Goal: Information Seeking & Learning: Learn about a topic

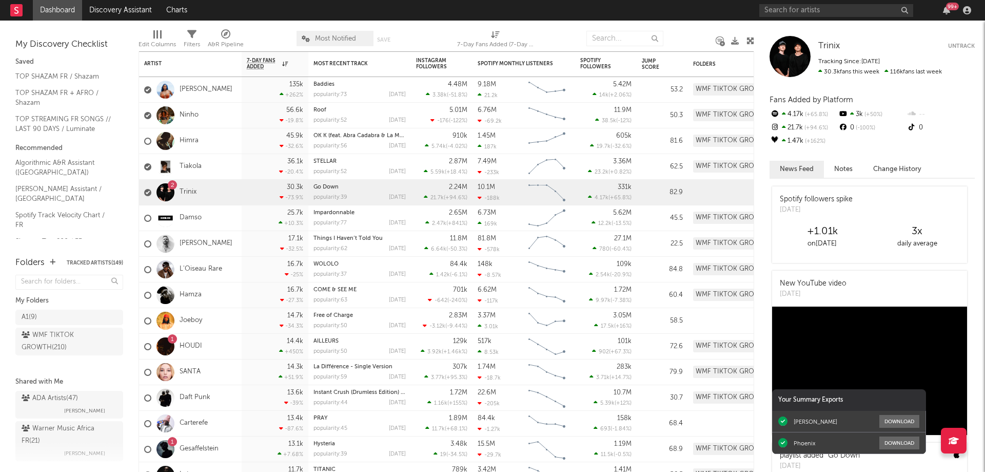
click at [947, 9] on div "99 +" at bounding box center [952, 7] width 13 height 8
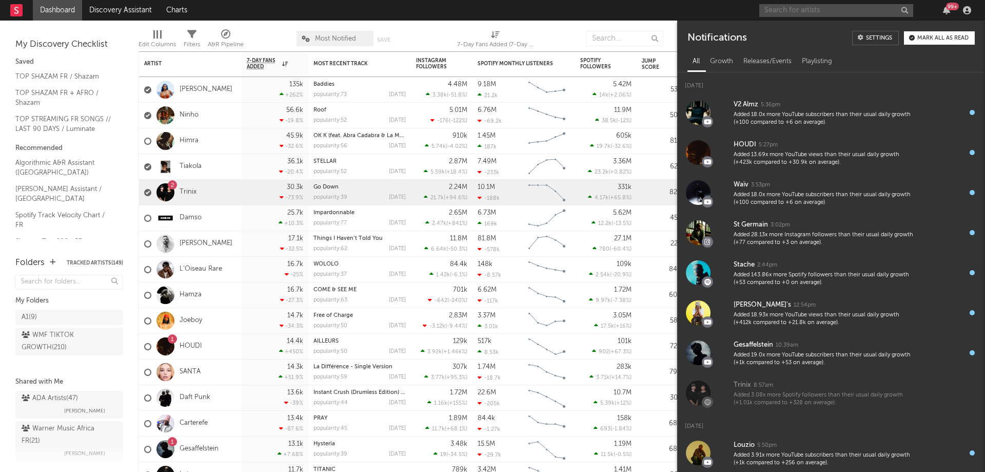
click at [816, 14] on input "text" at bounding box center [836, 10] width 154 height 13
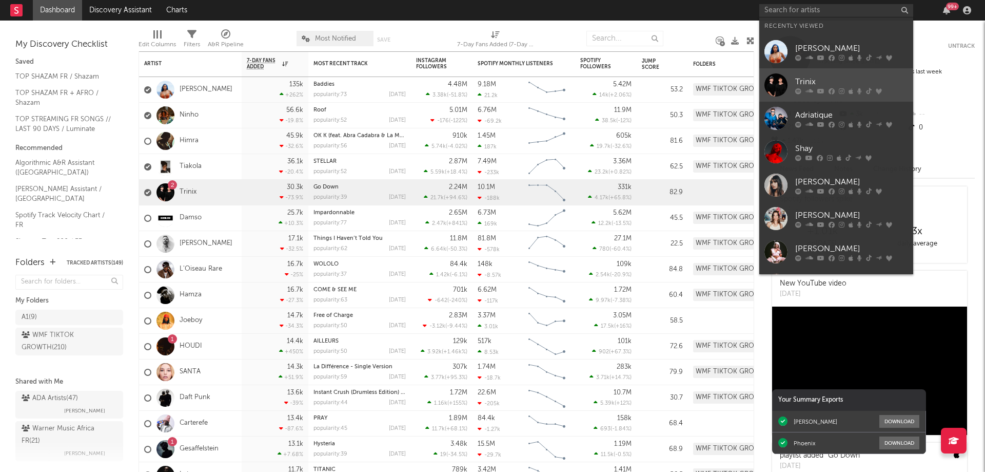
click at [833, 90] on icon at bounding box center [832, 91] width 6 height 6
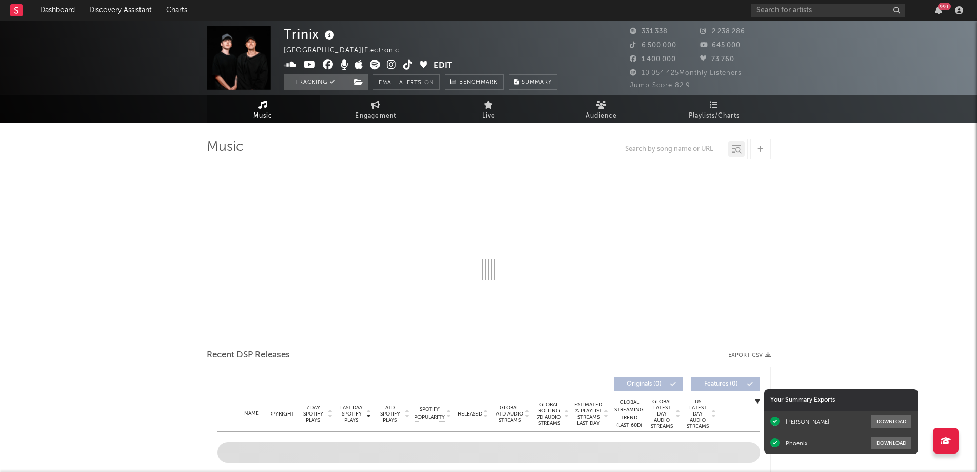
select select "6m"
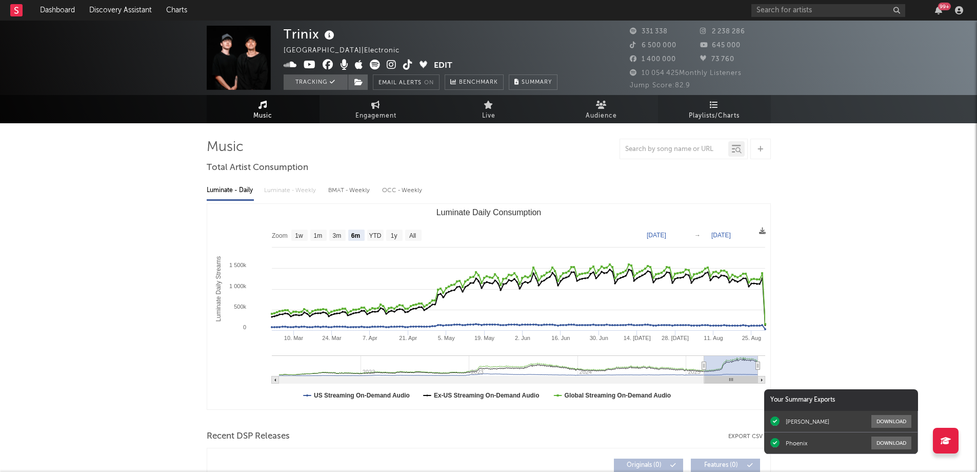
click at [706, 105] on link "Playlists/Charts" at bounding box center [714, 109] width 113 height 28
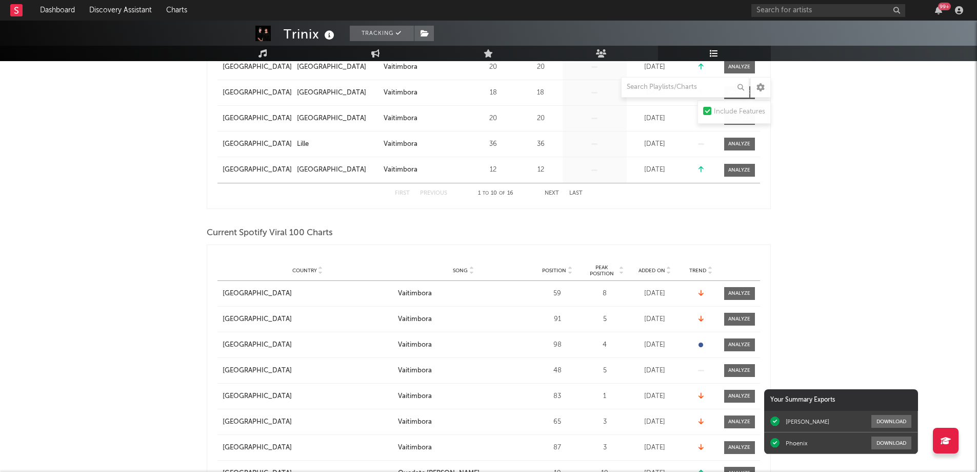
scroll to position [410, 0]
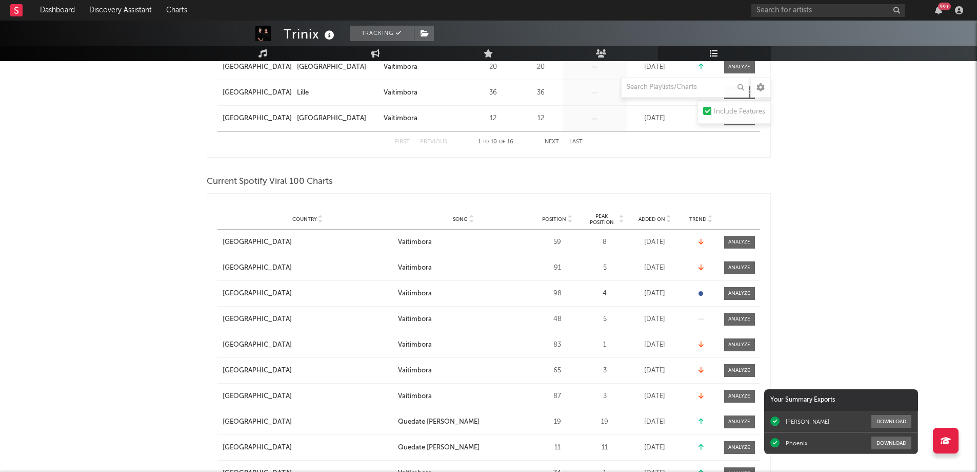
click at [650, 219] on span "Added On" at bounding box center [652, 219] width 27 height 6
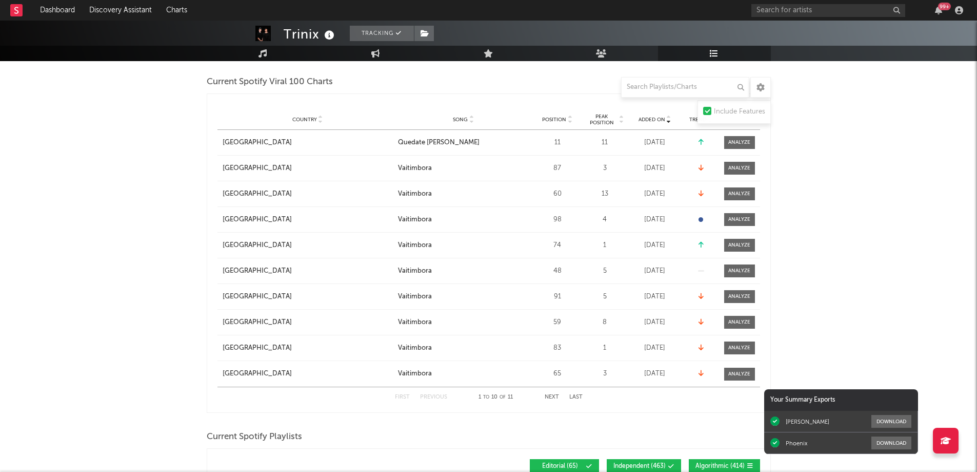
scroll to position [718, 0]
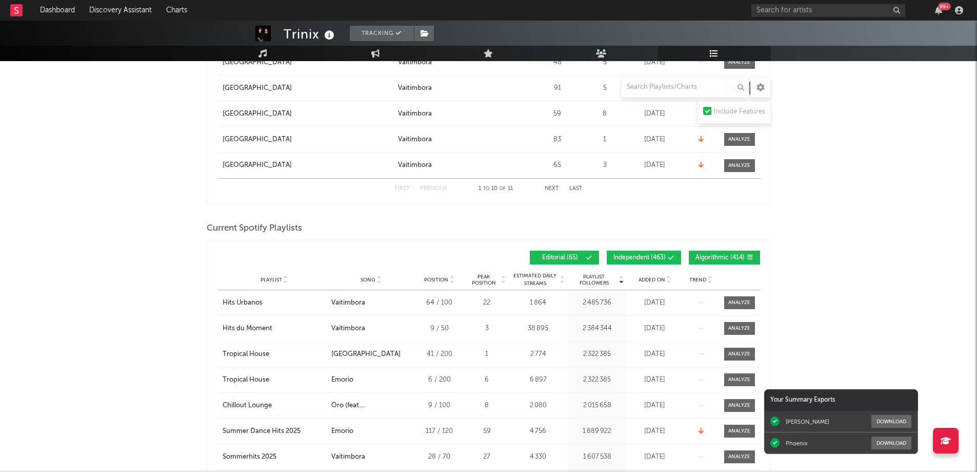
click at [652, 273] on div "Playlist City Song Position Peak Position Estimated Daily Streams Playlist Foll…" at bounding box center [489, 279] width 543 height 21
click at [652, 276] on div "Added On" at bounding box center [655, 280] width 51 height 8
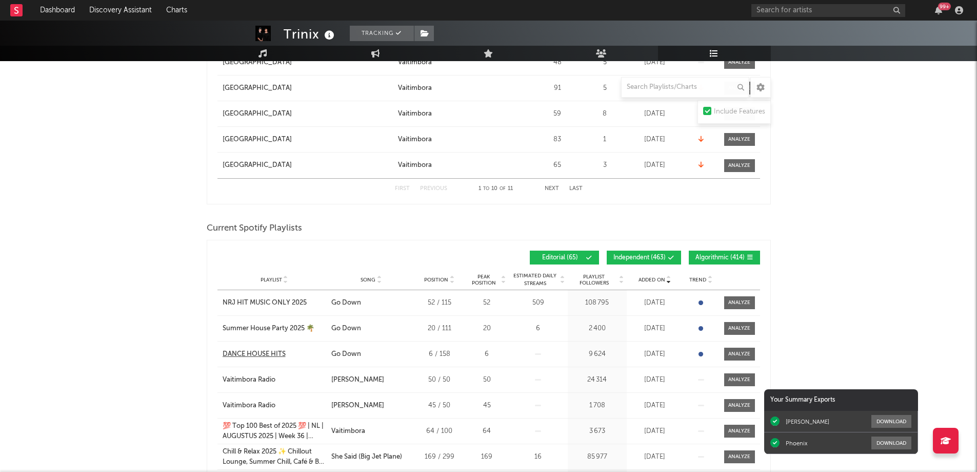
click at [268, 353] on div "DANCE HOUSE HITS" at bounding box center [254, 354] width 63 height 10
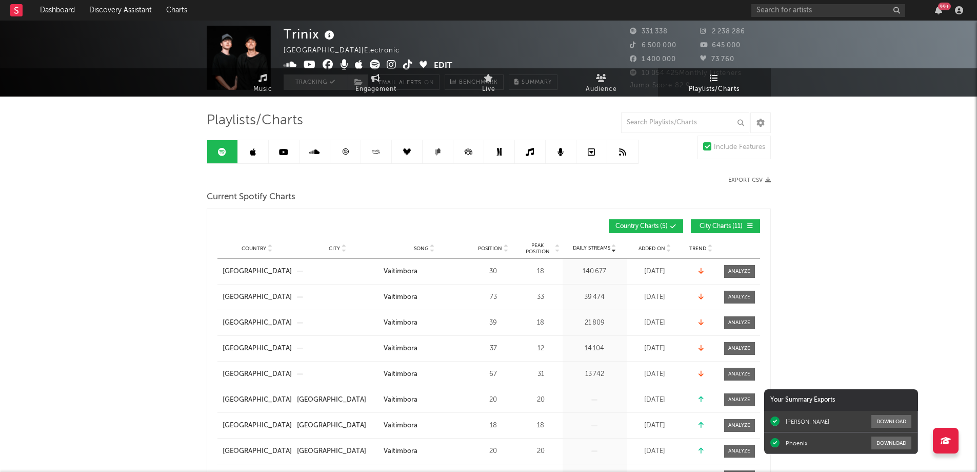
scroll to position [0, 0]
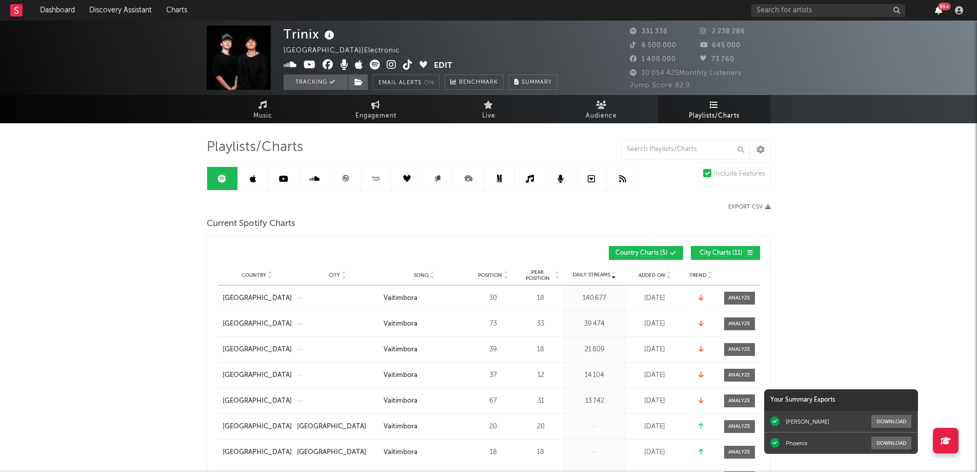
click at [940, 13] on icon "button" at bounding box center [938, 10] width 7 height 8
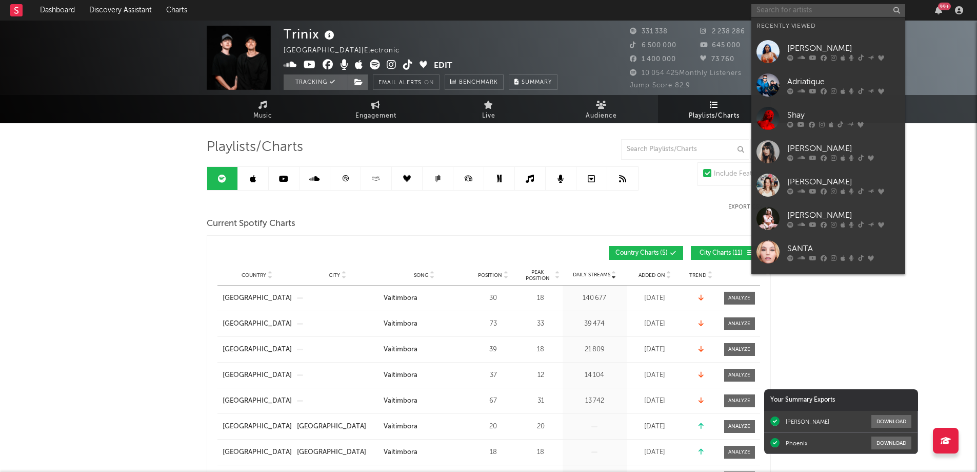
click at [769, 11] on input "text" at bounding box center [829, 10] width 154 height 13
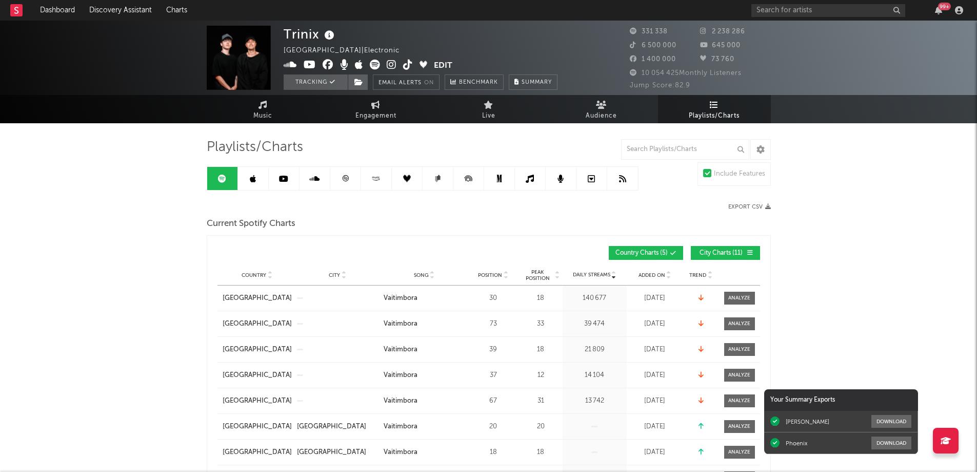
drag, startPoint x: 152, startPoint y: 280, endPoint x: 314, endPoint y: 206, distance: 177.7
click at [347, 177] on icon at bounding box center [346, 178] width 8 height 8
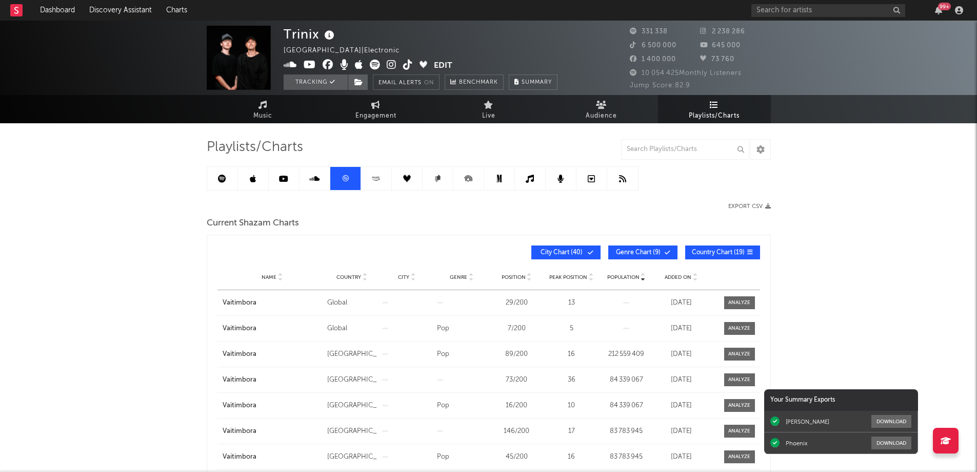
click at [683, 274] on span "Added On" at bounding box center [678, 277] width 27 height 6
click at [258, 115] on span "Music" at bounding box center [262, 116] width 19 height 12
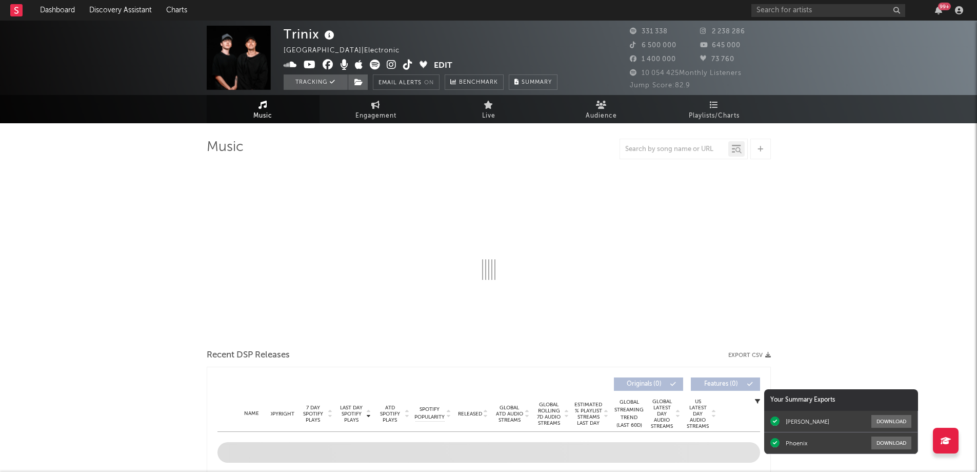
select select "6m"
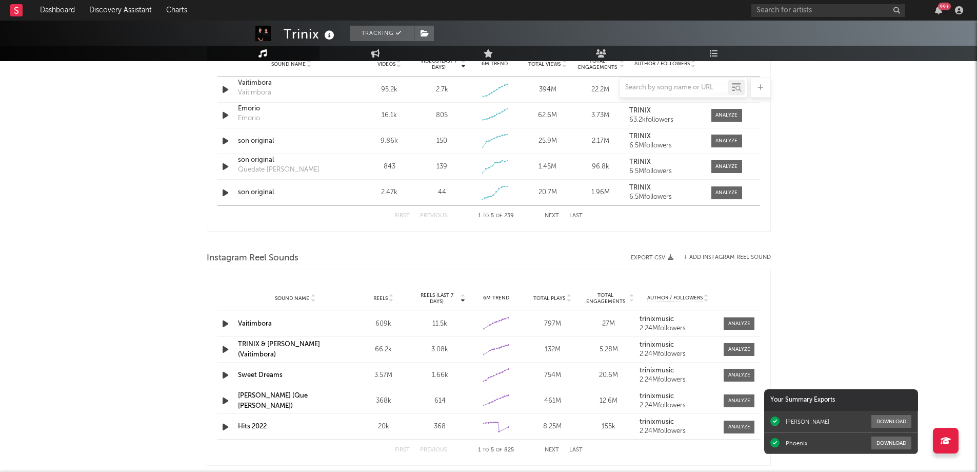
scroll to position [640, 0]
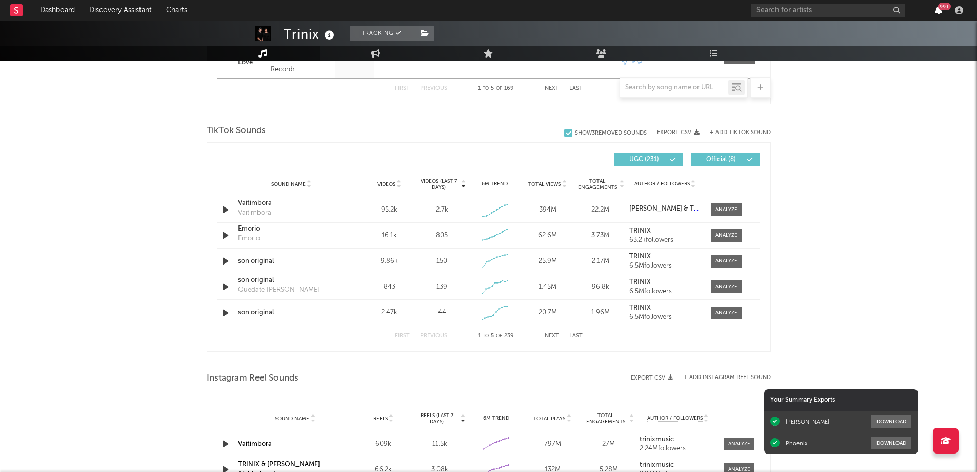
click at [939, 10] on icon "button" at bounding box center [938, 10] width 7 height 8
click at [194, 212] on div "Trinix Tracking [GEOGRAPHIC_DATA] | Electronic Edit Tracking Email Alerts On Be…" at bounding box center [488, 234] width 977 height 1707
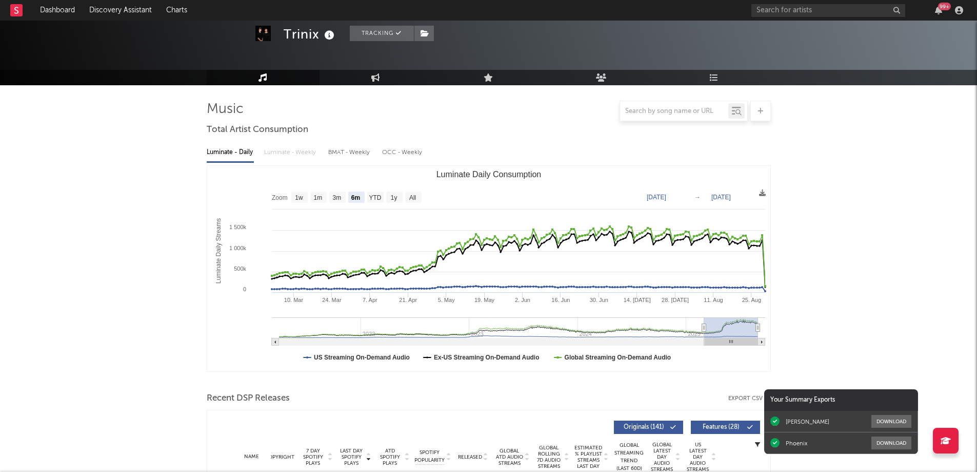
scroll to position [0, 0]
